Goal: Find specific page/section: Find specific page/section

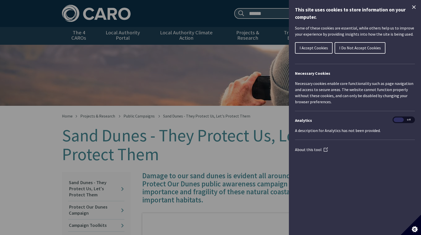
click at [301, 50] on button "I Accept Cookies" at bounding box center [314, 47] width 38 height 11
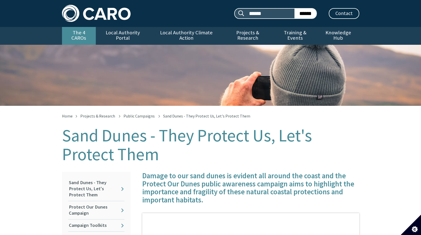
click at [77, 32] on link "The 4 CAROs" at bounding box center [79, 36] width 34 height 18
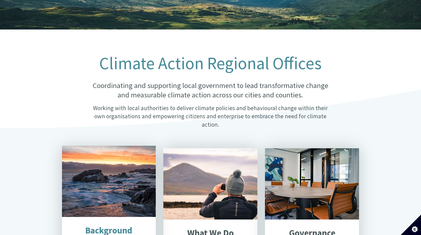
scroll to position [102, 0]
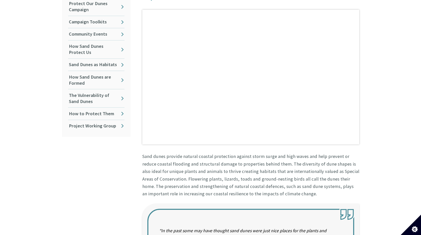
scroll to position [102, 0]
